Goal: Information Seeking & Learning: Learn about a topic

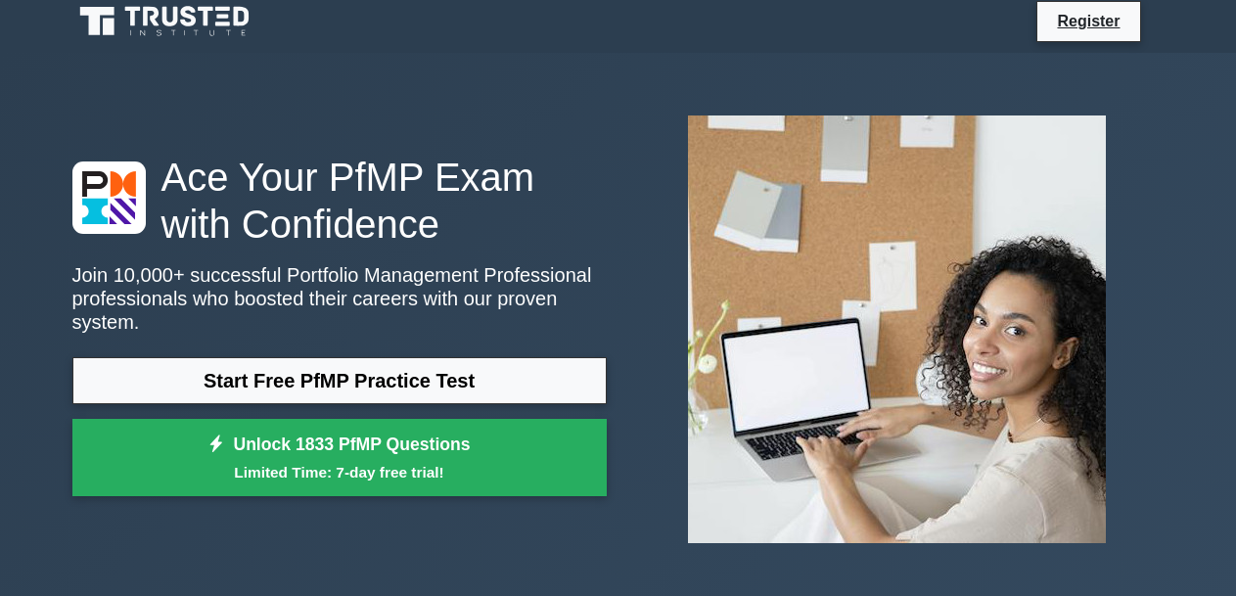
scroll to position [9, 0]
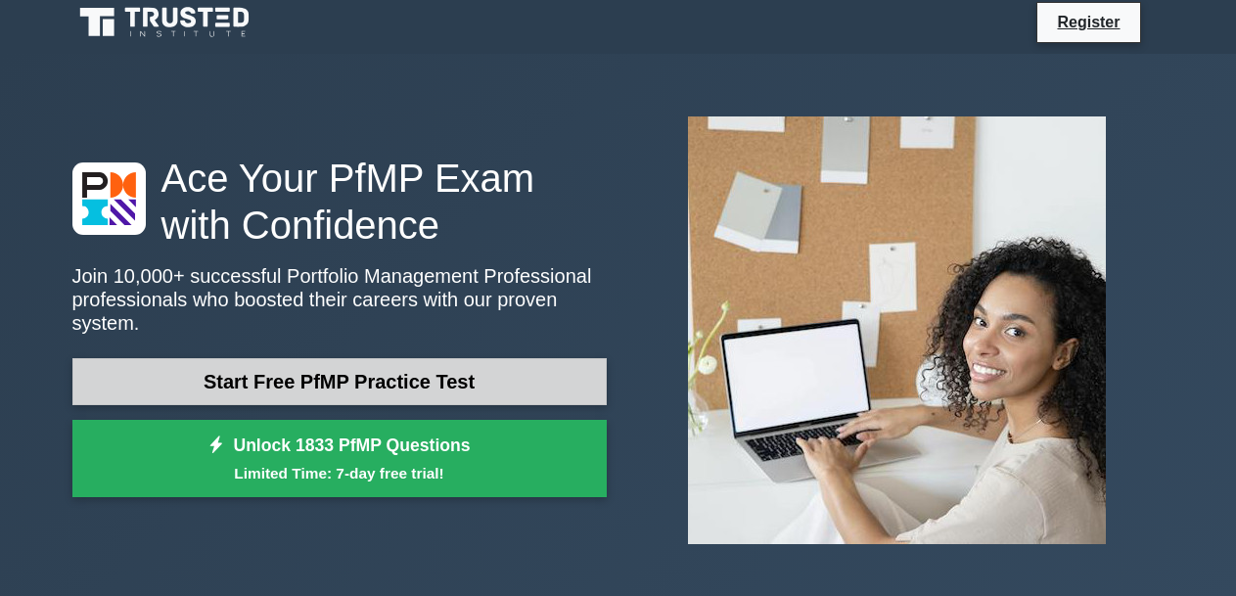
click at [534, 361] on link "Start Free PfMP Practice Test" at bounding box center [339, 381] width 534 height 47
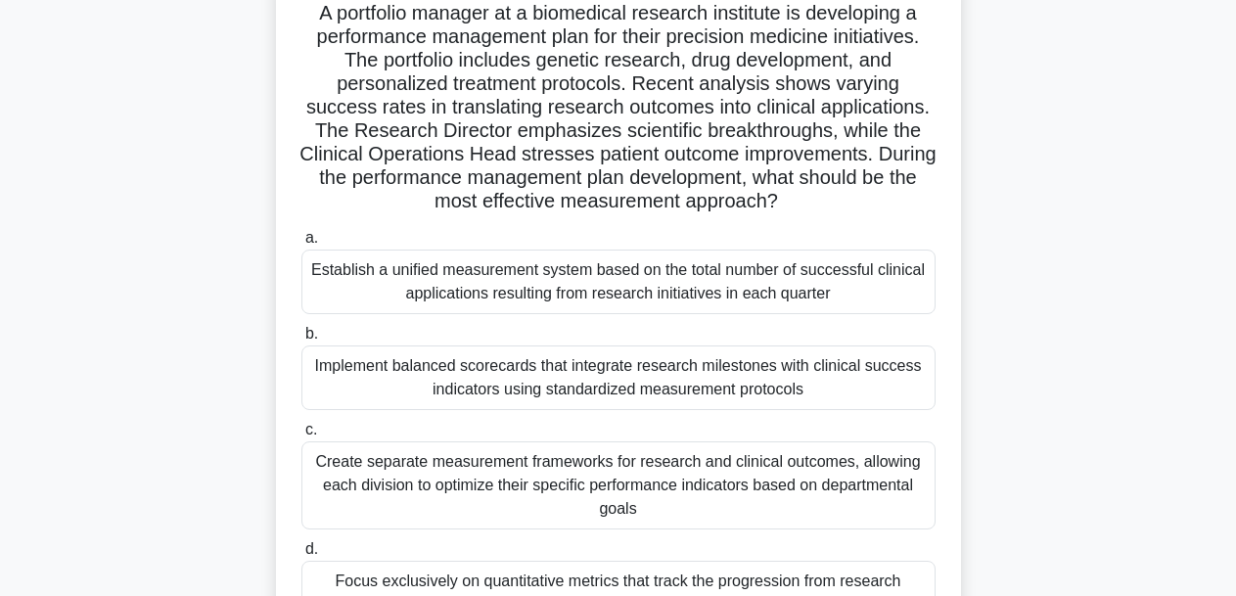
scroll to position [149, 0]
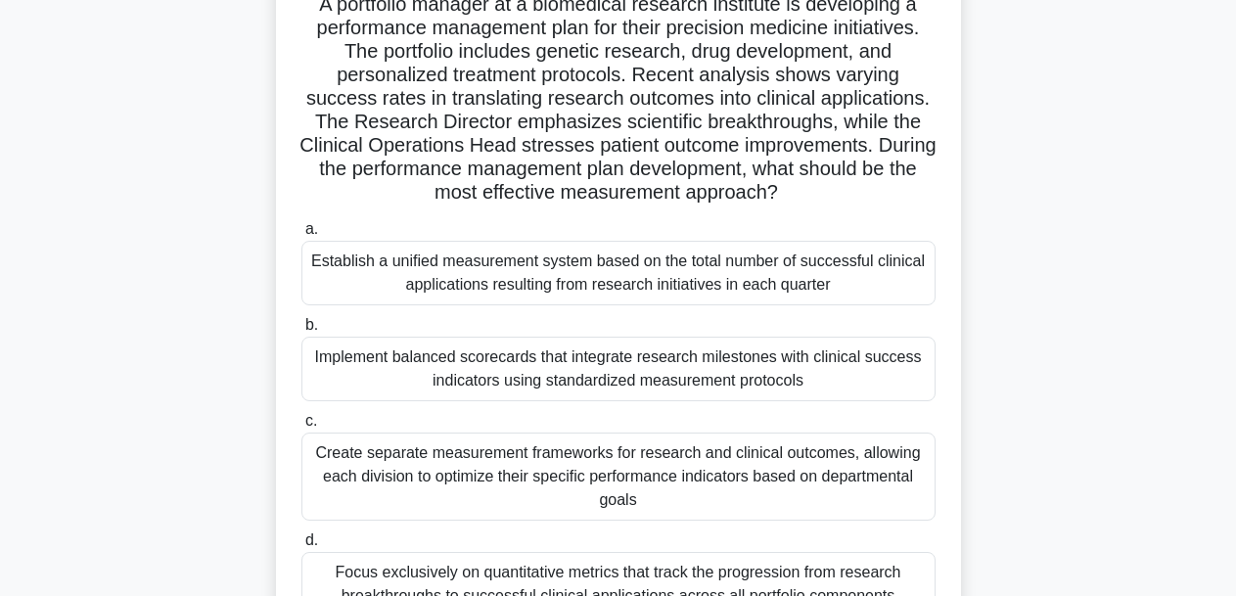
click at [648, 287] on div "Establish a unified measurement system based on the total number of successful …" at bounding box center [618, 273] width 634 height 65
click at [301, 236] on input "a. Establish a unified measurement system based on the total number of successf…" at bounding box center [301, 229] width 0 height 13
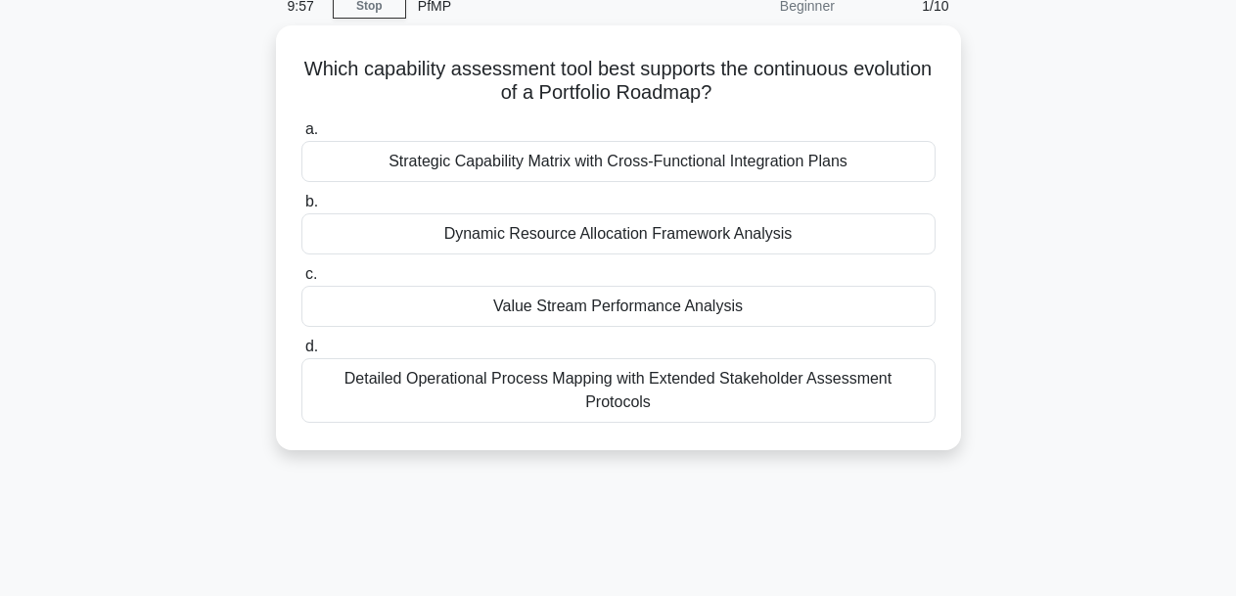
scroll to position [0, 0]
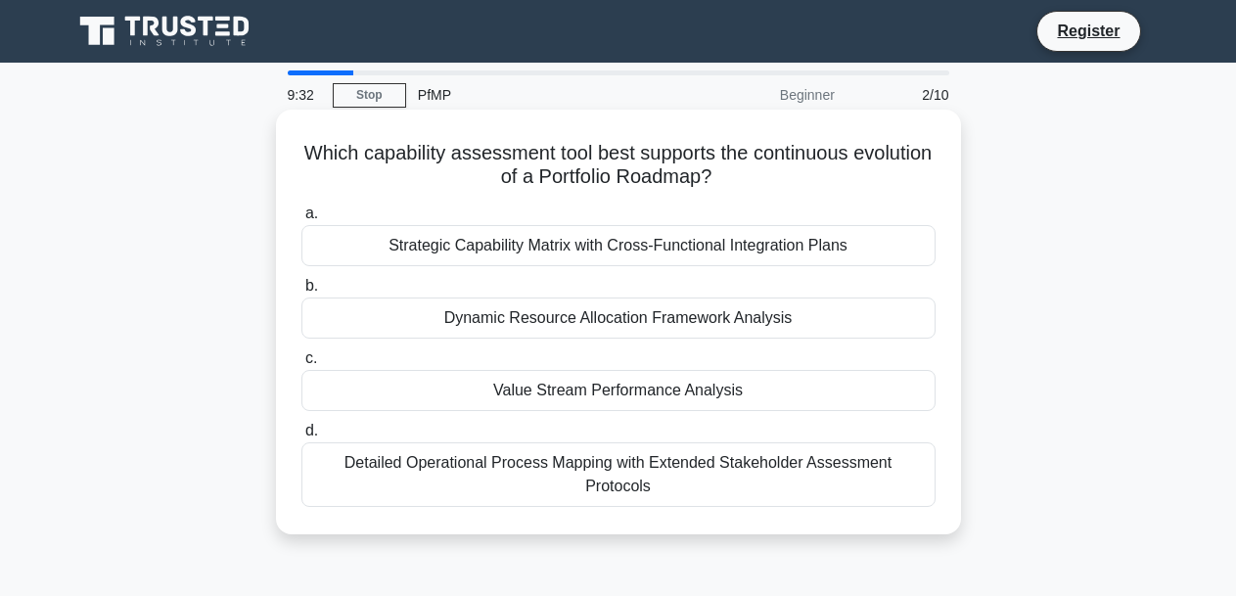
drag, startPoint x: 1242, startPoint y: 0, endPoint x: 750, endPoint y: 393, distance: 629.9
click at [750, 393] on div "Value Stream Performance Analysis" at bounding box center [618, 390] width 634 height 41
click at [301, 365] on input "c. Value Stream Performance Analysis" at bounding box center [301, 358] width 0 height 13
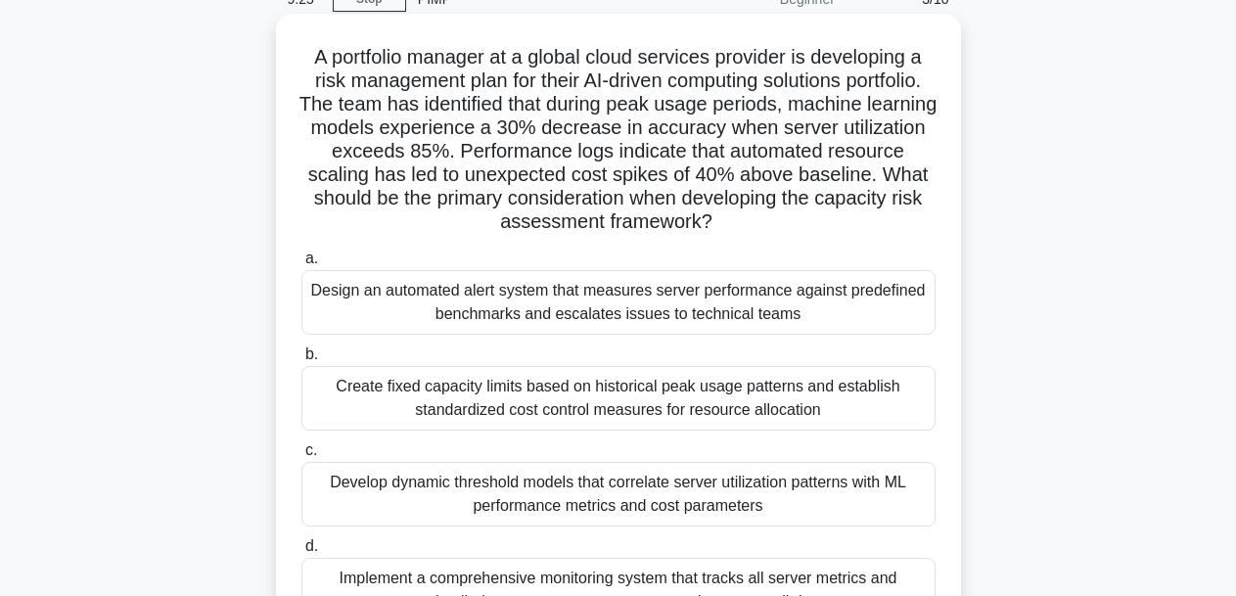
scroll to position [97, 0]
